Goal: Find specific page/section: Find specific page/section

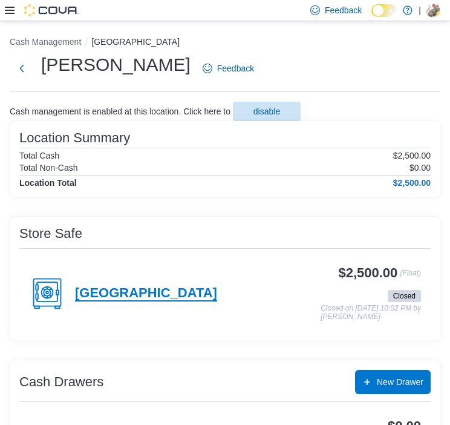
click at [178, 293] on h4 "[GEOGRAPHIC_DATA]" at bounding box center [146, 294] width 142 height 16
